Goal: Transaction & Acquisition: Obtain resource

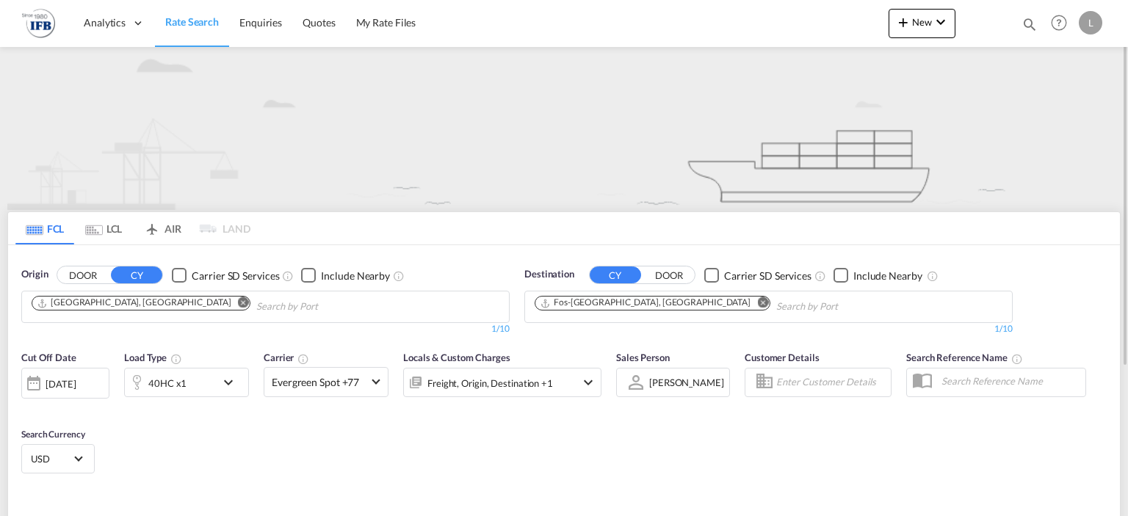
click at [256, 301] on input "Chips input." at bounding box center [326, 306] width 140 height 23
click at [238, 304] on md-icon "Remove" at bounding box center [243, 302] width 11 height 11
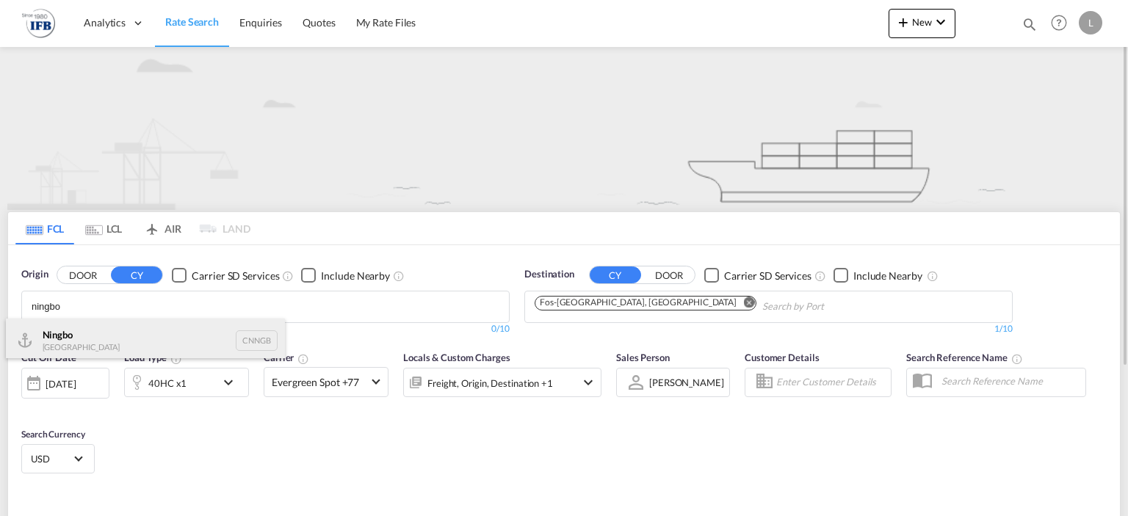
type input "ningbo"
click at [82, 333] on div "Ningbo China CNNGB" at bounding box center [145, 341] width 279 height 44
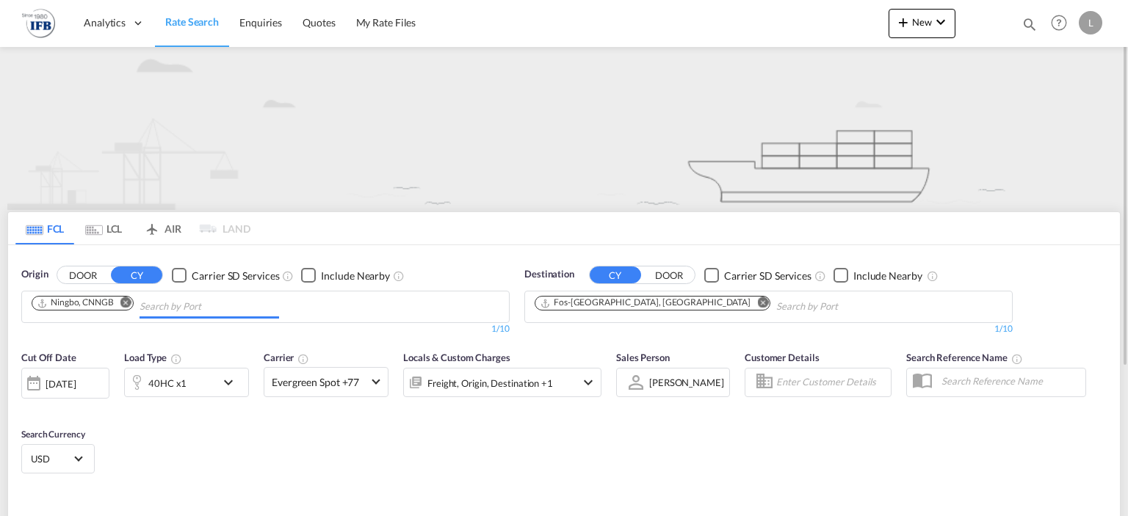
click at [757, 305] on md-icon "Remove" at bounding box center [762, 302] width 11 height 11
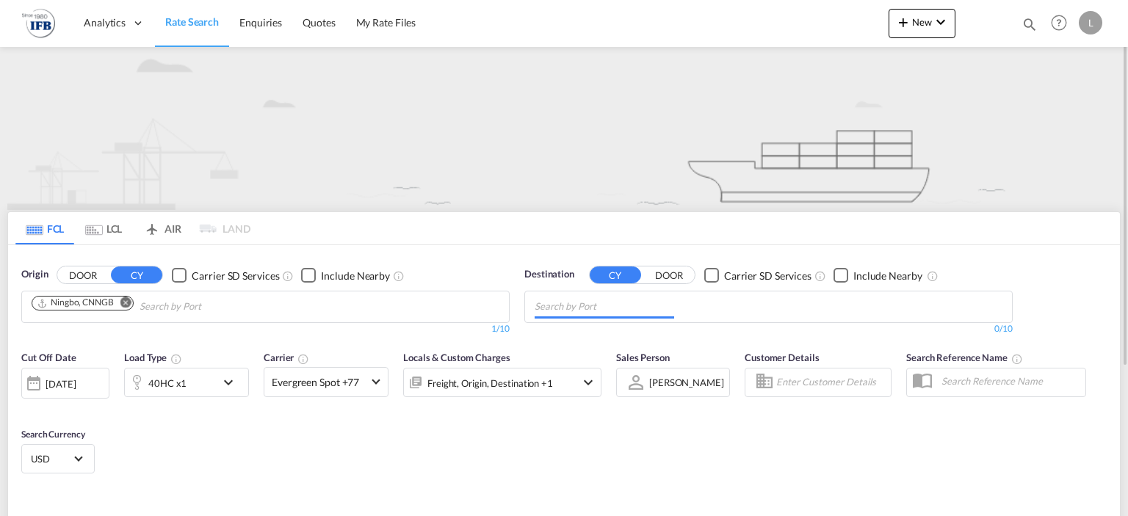
click at [643, 305] on input "Chips input." at bounding box center [605, 306] width 140 height 23
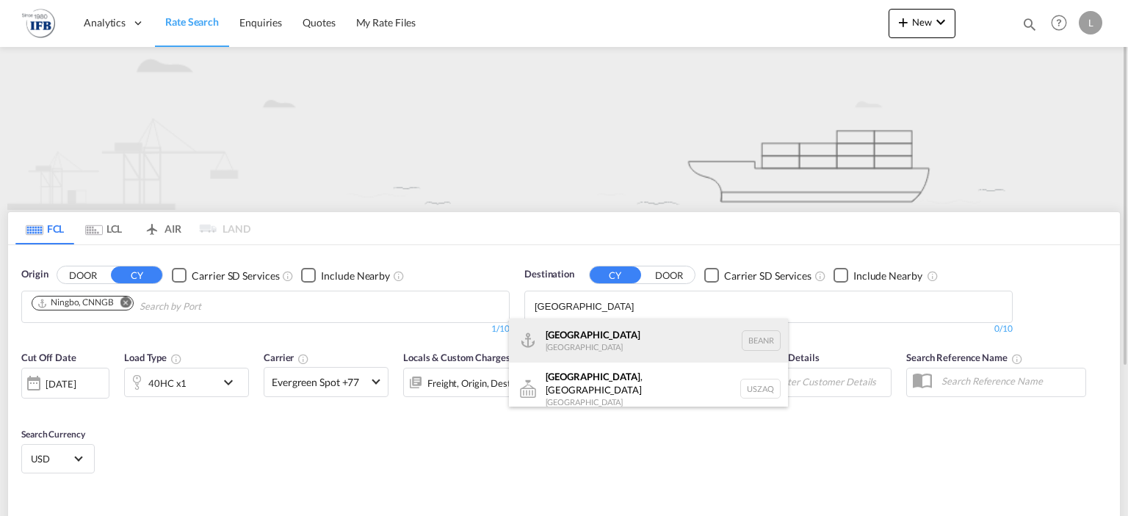
type input "[GEOGRAPHIC_DATA]"
click at [618, 338] on div "[GEOGRAPHIC_DATA] [GEOGRAPHIC_DATA] BEANR" at bounding box center [648, 341] width 279 height 44
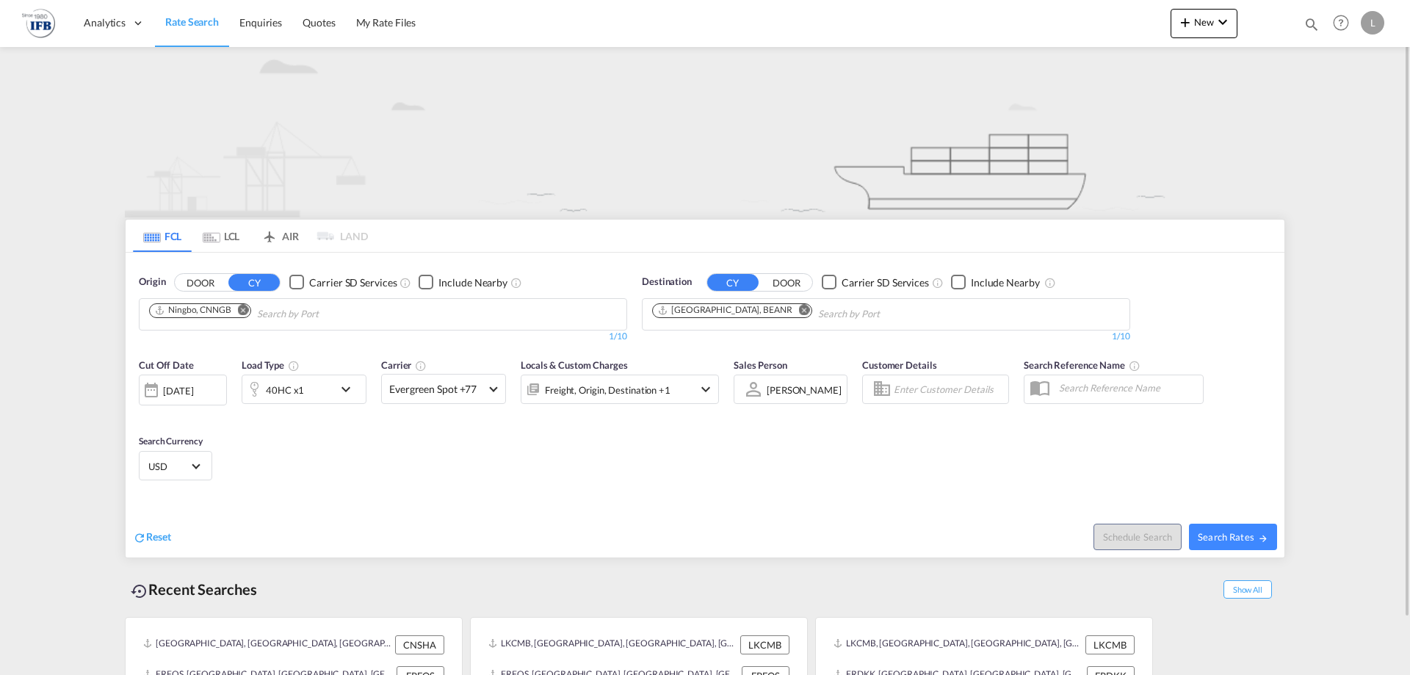
click at [193, 384] on div "[DATE]" at bounding box center [178, 390] width 30 height 13
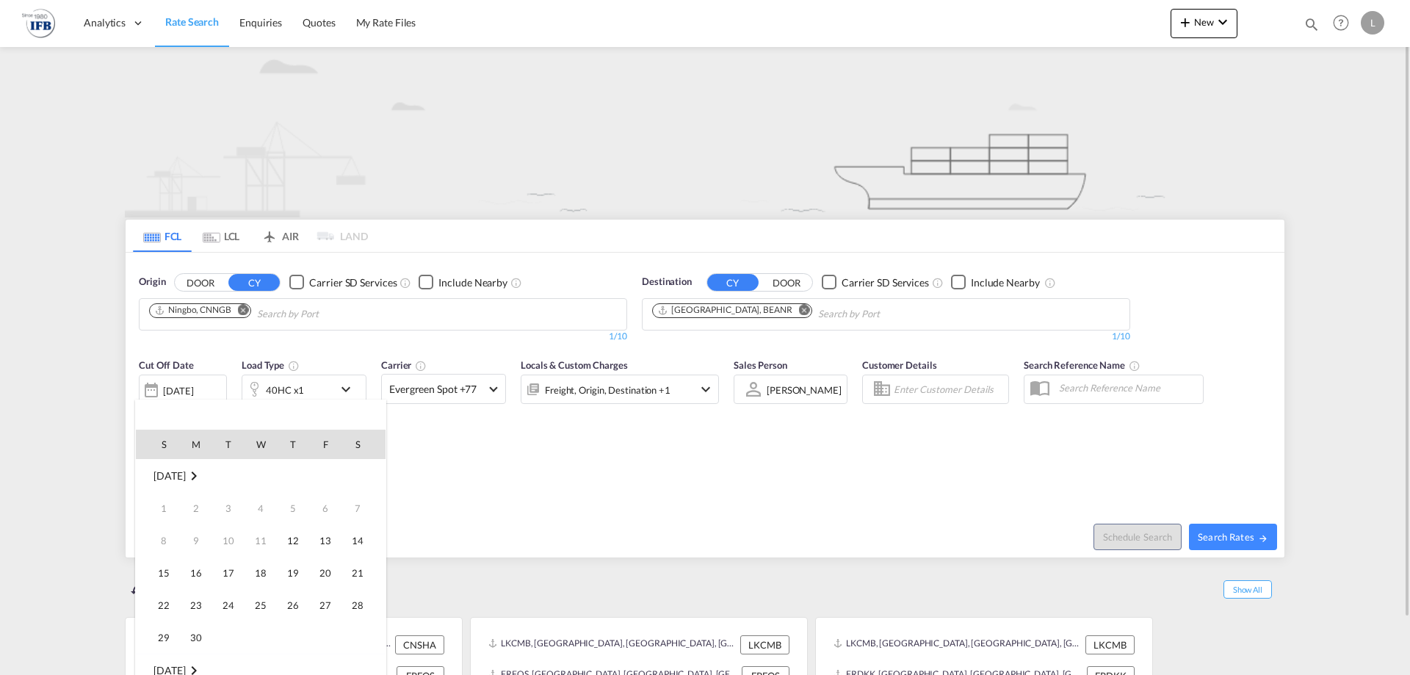
scroll to position [584, 0]
click at [192, 516] on span "15" at bounding box center [195, 572] width 29 height 29
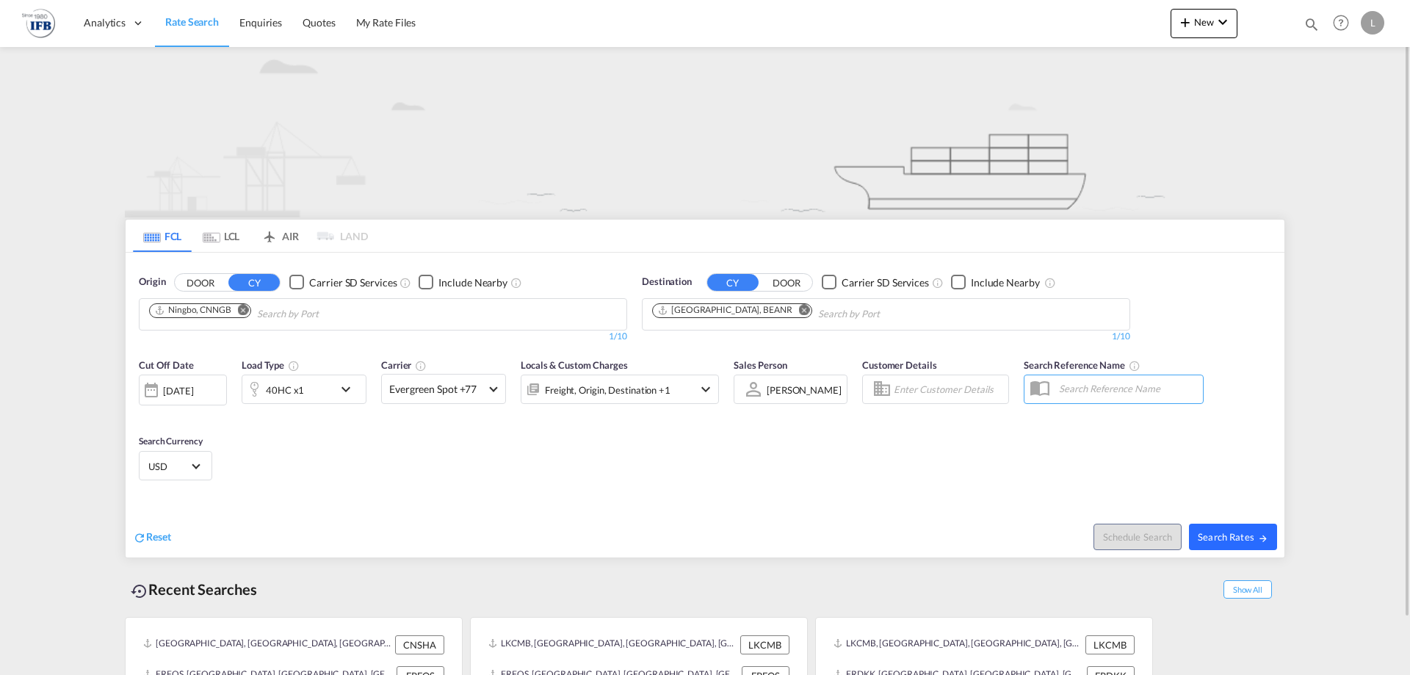
click at [1127, 516] on md-icon "icon-arrow-right" at bounding box center [1263, 538] width 10 height 10
type input "CNNGB to BEANR / [DATE]"
